Goal: Task Accomplishment & Management: Manage account settings

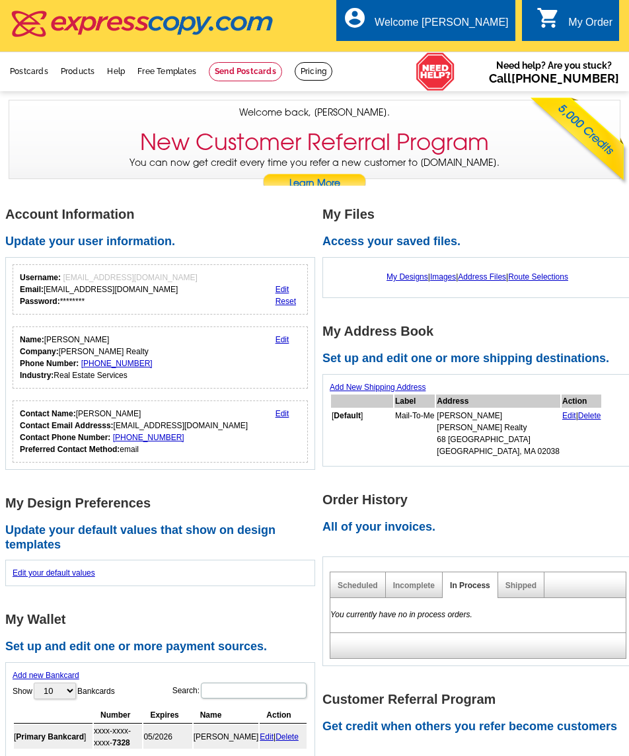
click at [466, 59] on link "My Account" at bounding box center [479, 64] width 52 height 11
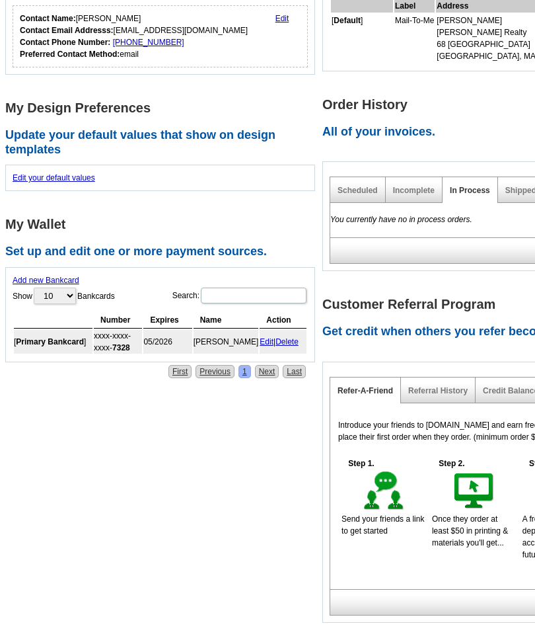
scroll to position [313, 0]
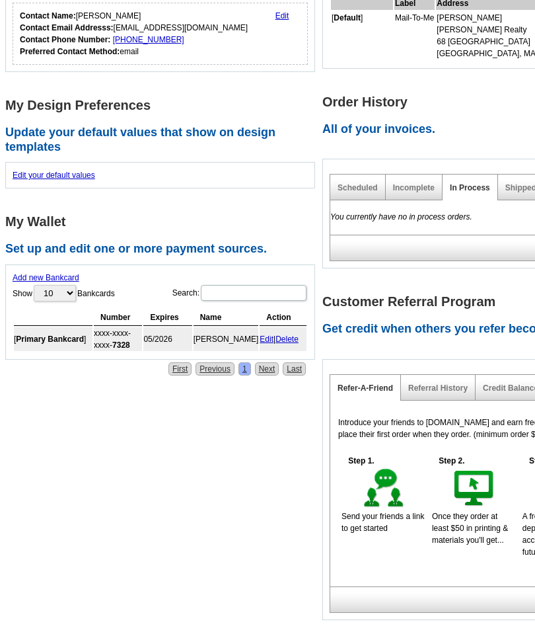
click at [261, 335] on link "Edit" at bounding box center [267, 339] width 14 height 9
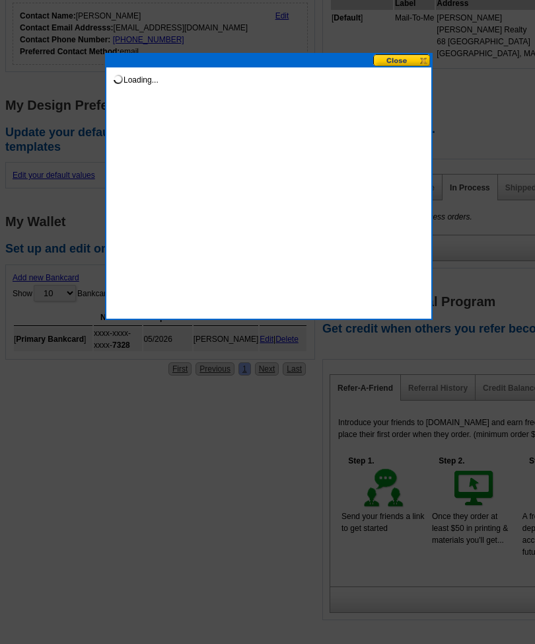
scroll to position [313, 0]
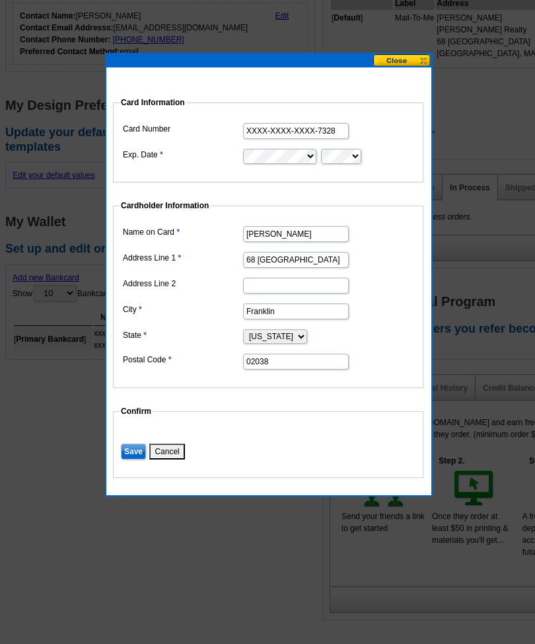
click at [272, 135] on input "XXXX-XXXX-XXXX-7328" at bounding box center [296, 131] width 106 height 16
click at [280, 136] on input "XXXX-XXXX-XXXX-7328" at bounding box center [296, 131] width 106 height 16
click at [267, 137] on input "XXXX-XXXX-XXXX-7328" at bounding box center [296, 131] width 106 height 16
click at [267, 134] on input "XXXX-XXXX-XXXX-7328" at bounding box center [296, 131] width 106 height 16
click at [200, 430] on dt at bounding box center [268, 434] width 297 height 12
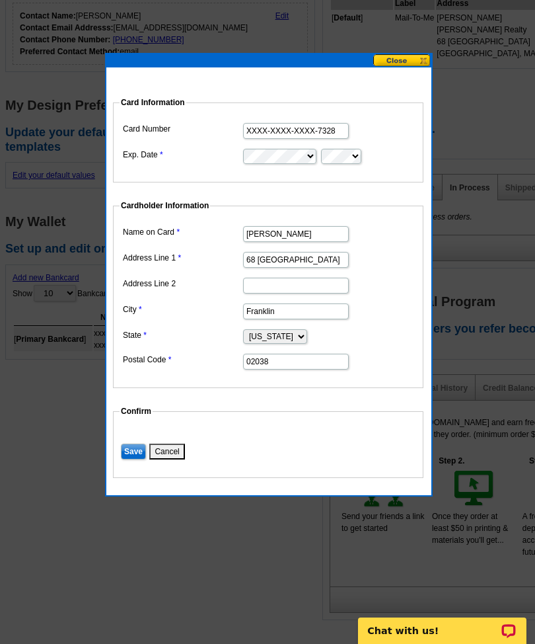
click at [168, 457] on button "Cancel" at bounding box center [166, 452] width 35 height 16
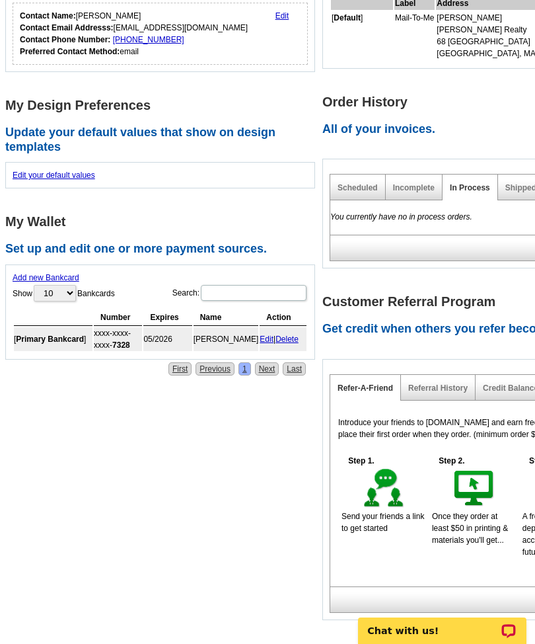
click at [290, 335] on link "Delete" at bounding box center [287, 339] width 23 height 9
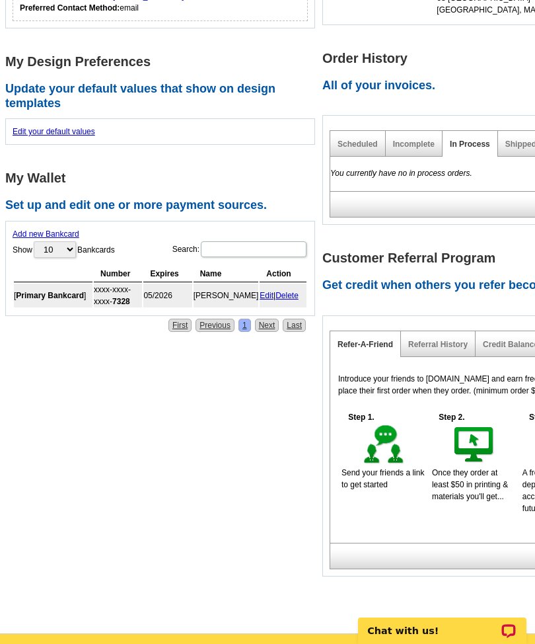
click at [32, 229] on link "Add new Bankcard" at bounding box center [46, 233] width 67 height 9
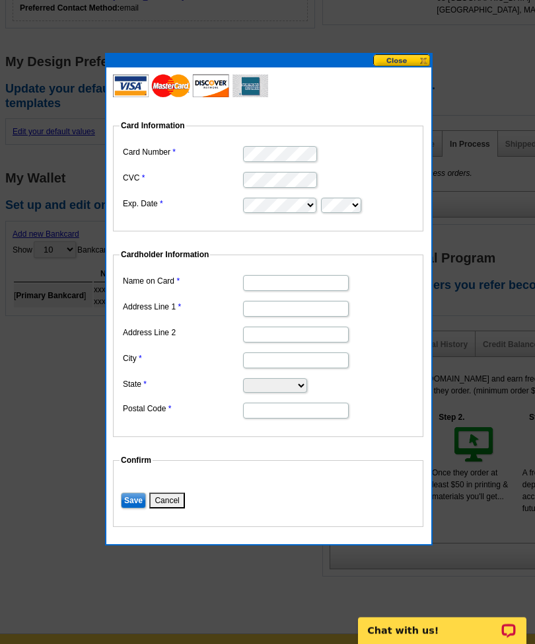
scroll to position [357, 0]
click at [260, 287] on input "Name on Card" at bounding box center [296, 283] width 106 height 16
type input "[PERSON_NAME]"
click at [264, 309] on input "Address Line 1" at bounding box center [296, 309] width 106 height 16
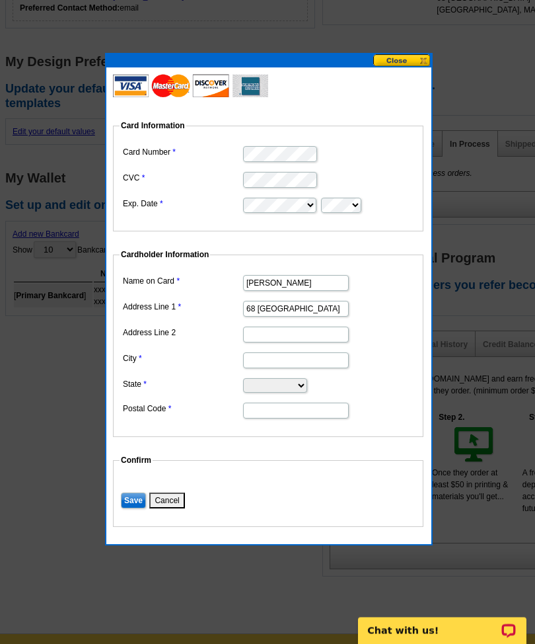
type input "68 [GEOGRAPHIC_DATA]"
click at [255, 359] on input "City" at bounding box center [296, 361] width 106 height 16
type input "Franklin"
click at [261, 387] on select "Alabama Alaska Arizona Arkansas California Colorado Connecticut District of Col…" at bounding box center [275, 386] width 64 height 15
select select "MA"
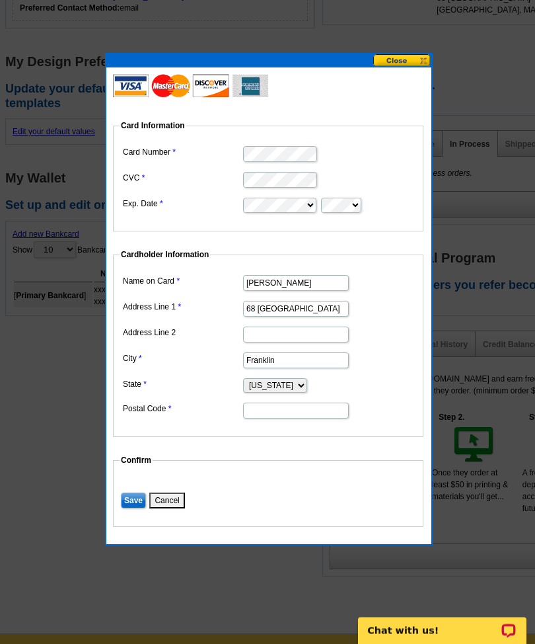
scroll to position [357, 0]
click at [258, 413] on input "Postal Code" at bounding box center [296, 411] width 106 height 16
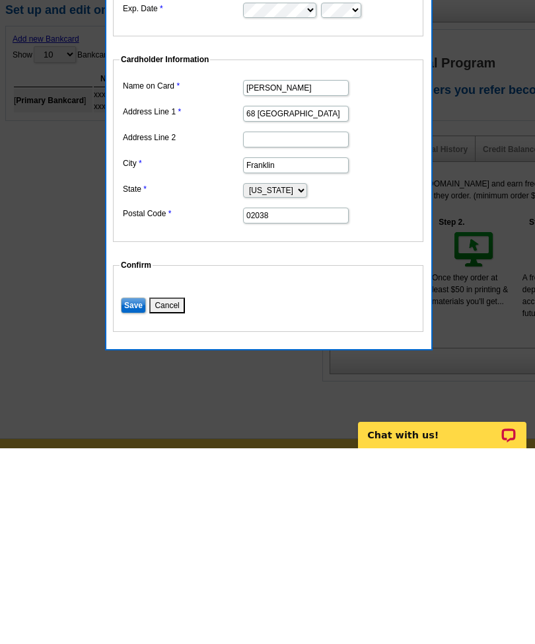
type input "02038"
click at [130, 493] on input "Save" at bounding box center [133, 501] width 25 height 16
